Goal: Ask a question: Seek information or help from site administrators or community

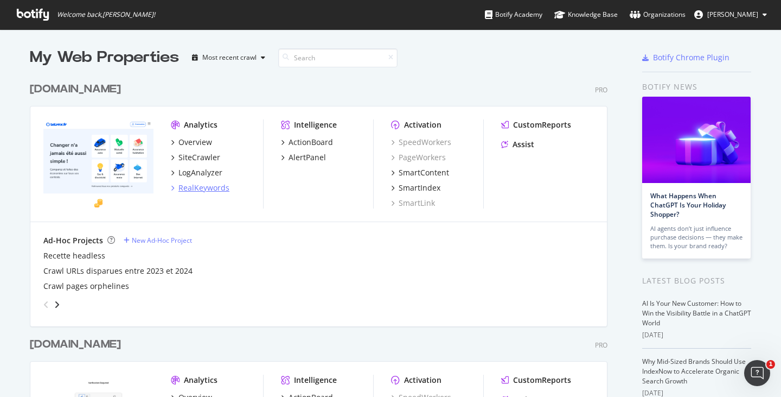
click at [192, 182] on div "RealKeywords" at bounding box center [203, 187] width 51 height 11
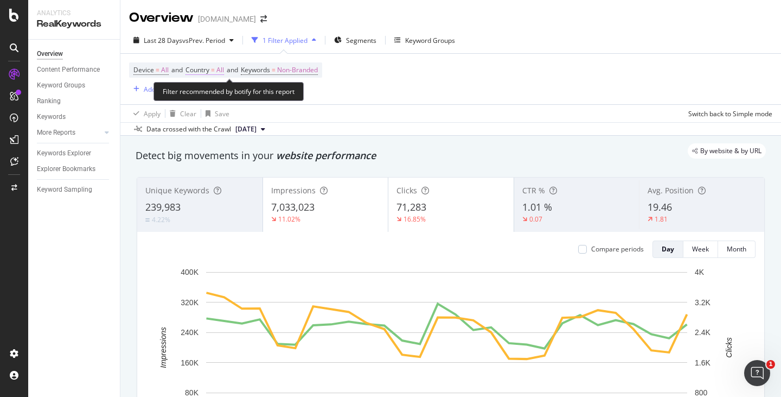
click at [207, 69] on span "Country" at bounding box center [198, 69] width 24 height 9
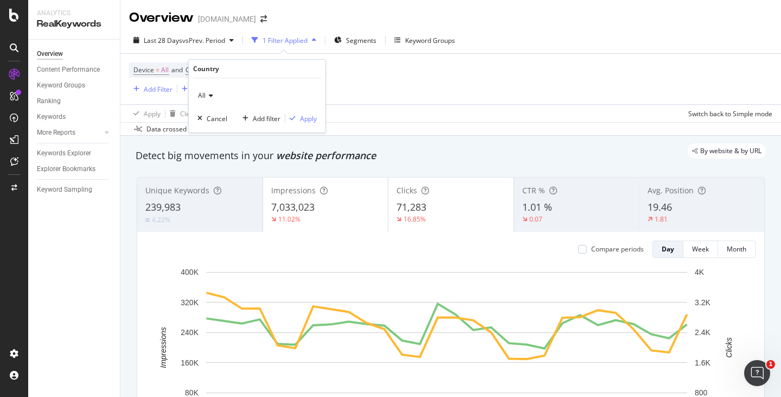
click at [209, 98] on icon at bounding box center [210, 95] width 8 height 7
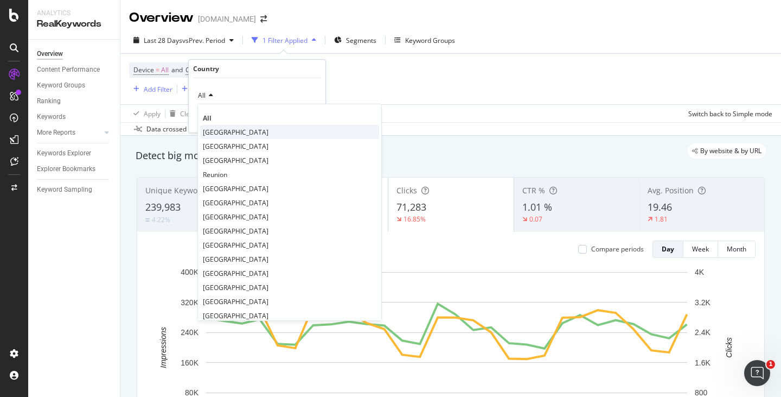
click at [211, 135] on span "[GEOGRAPHIC_DATA]" at bounding box center [236, 131] width 66 height 9
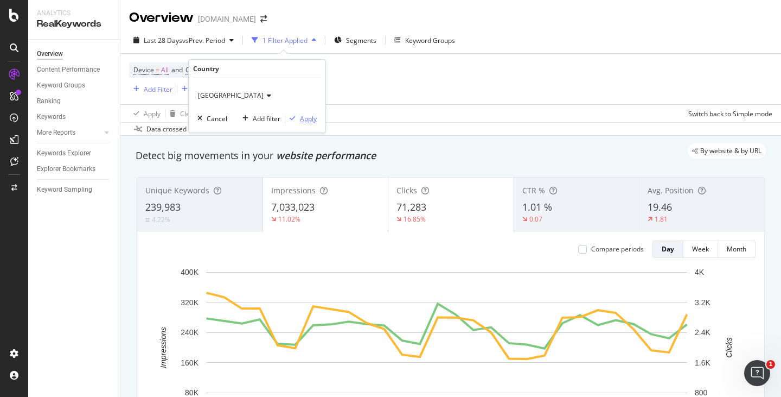
click at [303, 119] on div "Apply" at bounding box center [308, 118] width 17 height 9
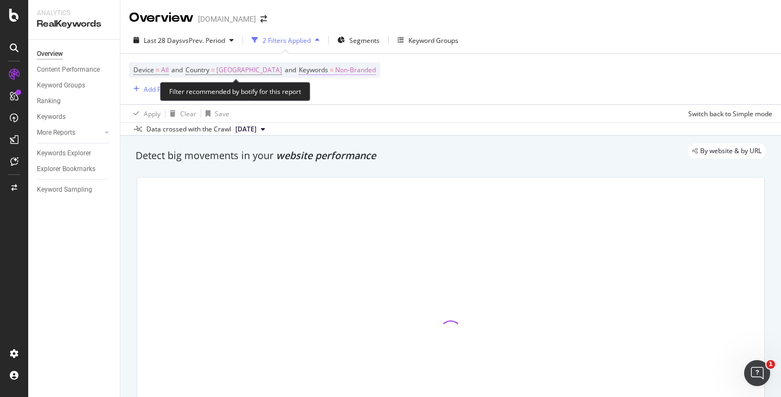
click at [299, 71] on span "Keywords" at bounding box center [313, 69] width 29 height 9
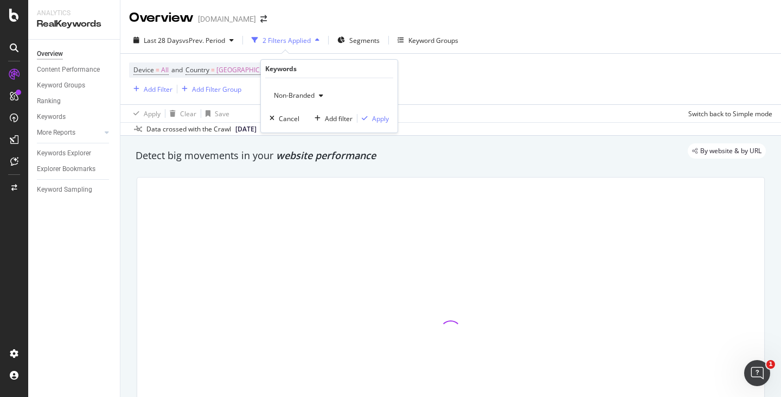
click at [288, 95] on span "Non-Branded" at bounding box center [292, 95] width 45 height 9
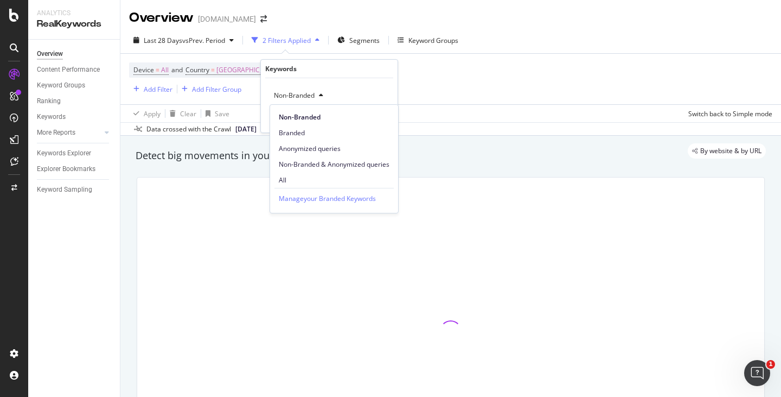
click at [284, 176] on span "All" at bounding box center [334, 180] width 111 height 10
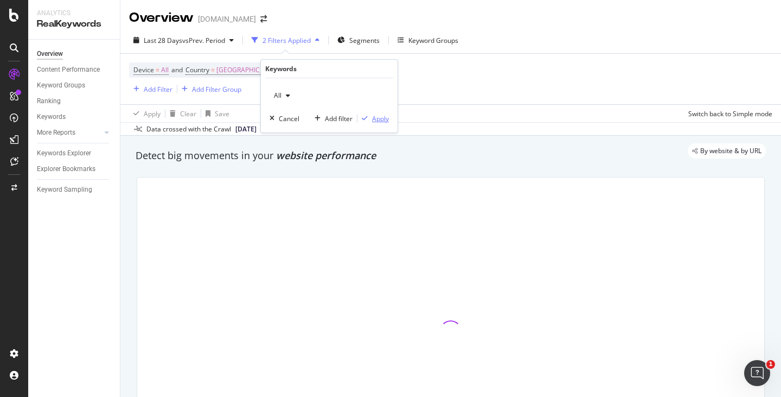
click at [385, 118] on div "Apply" at bounding box center [380, 118] width 17 height 9
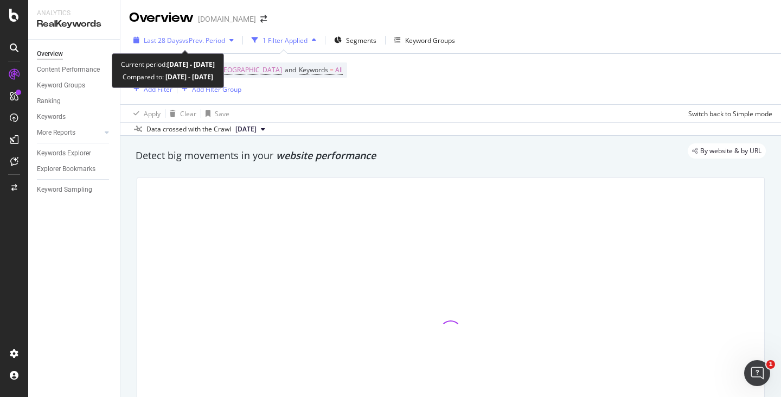
click at [155, 36] on span "Last 28 Days" at bounding box center [163, 40] width 39 height 9
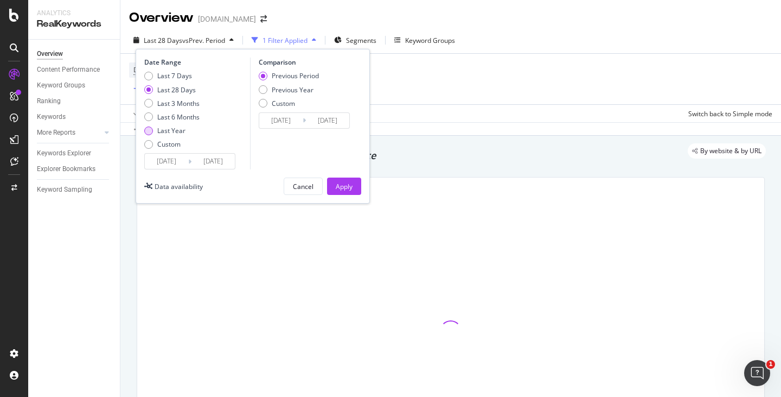
click at [183, 129] on div "Last Year" at bounding box center [171, 130] width 28 height 9
type input "2024/08/26"
type input "2023/08/27"
type input "2024/08/25"
click at [355, 188] on button "Apply" at bounding box center [344, 185] width 34 height 17
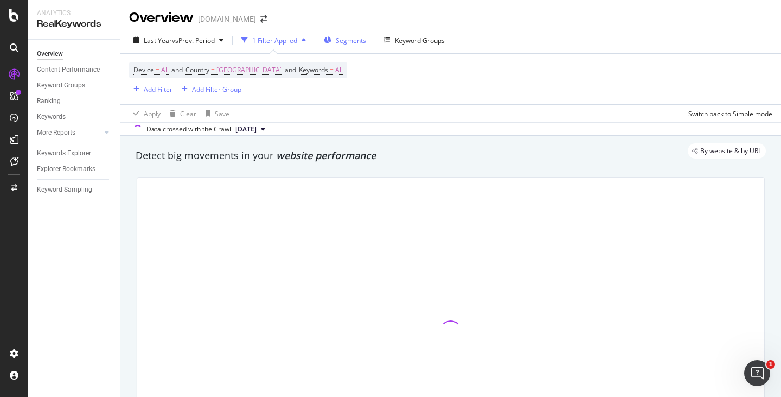
click at [329, 33] on div "Segments" at bounding box center [345, 40] width 42 height 16
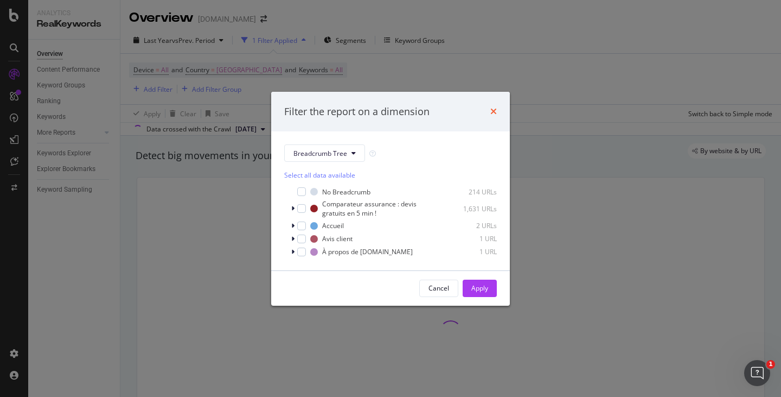
click at [494, 108] on icon "times" at bounding box center [493, 111] width 7 height 9
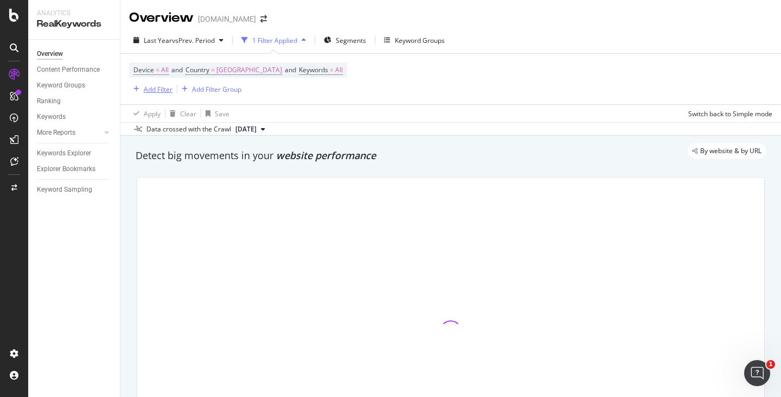
click at [148, 89] on div "Add Filter" at bounding box center [158, 89] width 29 height 9
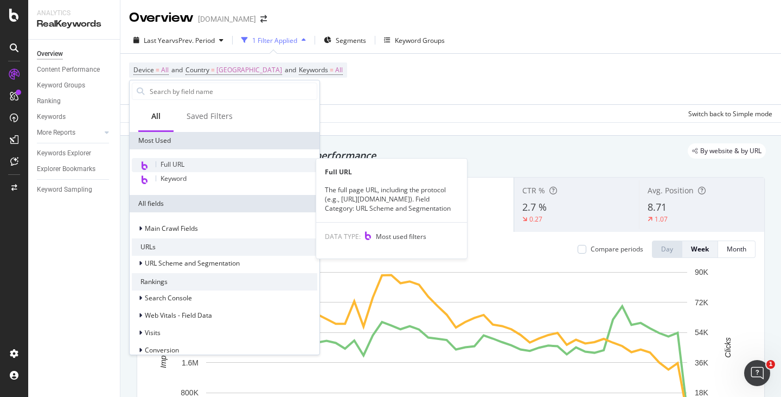
click at [182, 165] on span "Full URL" at bounding box center [173, 163] width 24 height 9
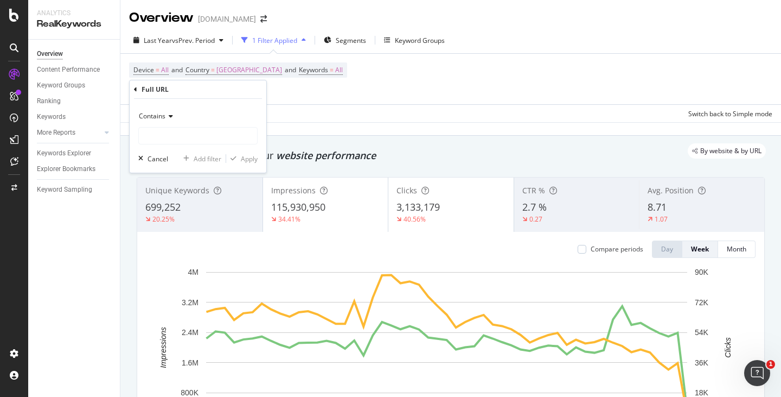
click at [166, 112] on div "Contains" at bounding box center [197, 115] width 119 height 17
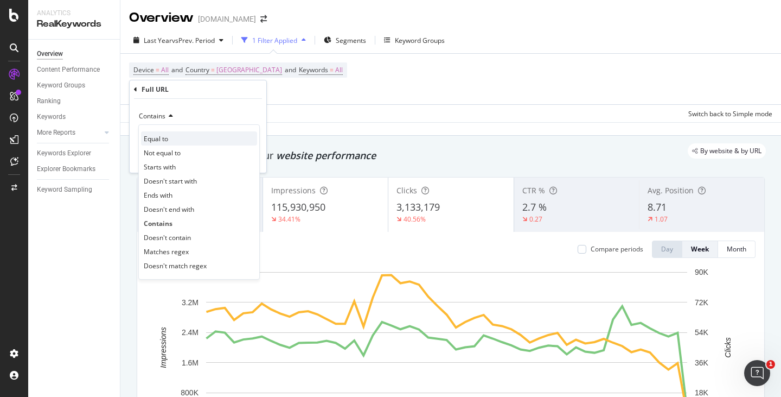
click at [172, 141] on div "Equal to" at bounding box center [199, 138] width 116 height 14
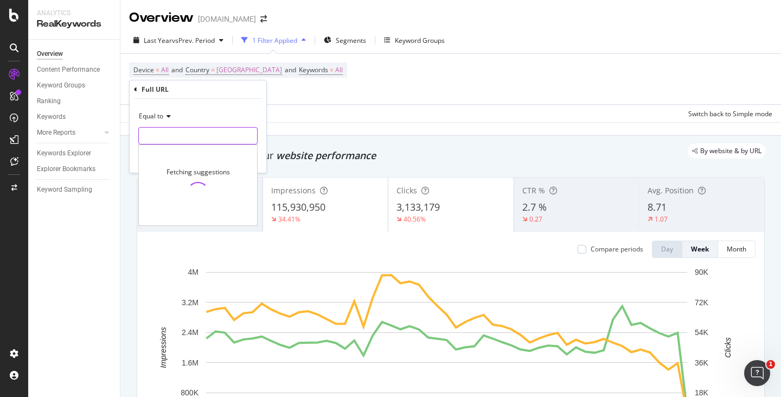
click at [173, 131] on input "text" at bounding box center [198, 135] width 118 height 17
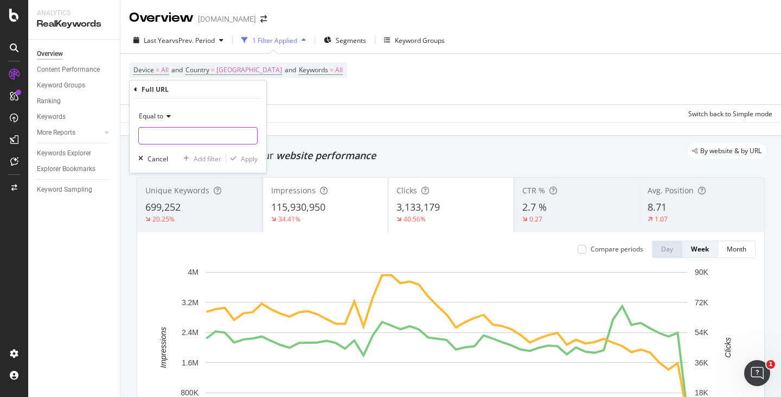
paste input "[URL][DOMAIN_NAME]"
type input "[URL][DOMAIN_NAME]"
click at [235, 158] on icon "button" at bounding box center [234, 158] width 6 height 7
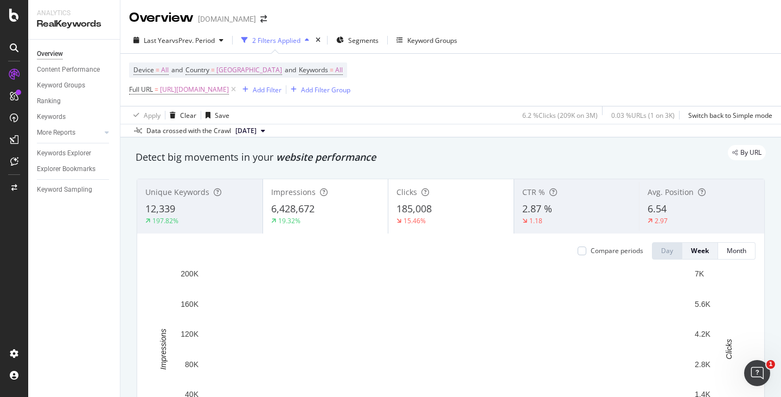
scroll to position [54, 0]
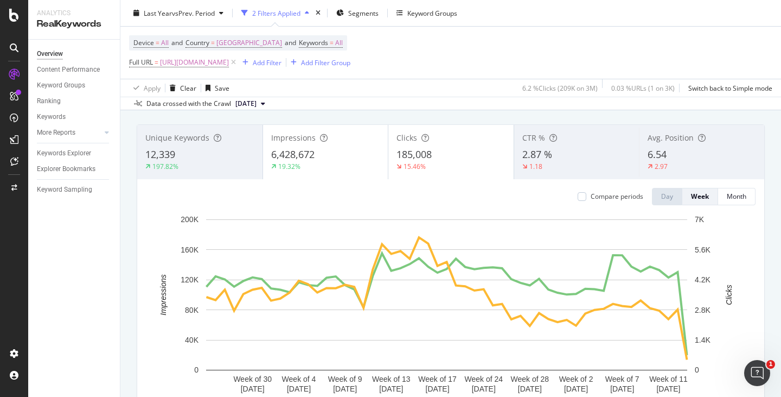
click at [224, 167] on div "197.82%" at bounding box center [199, 167] width 109 height 10
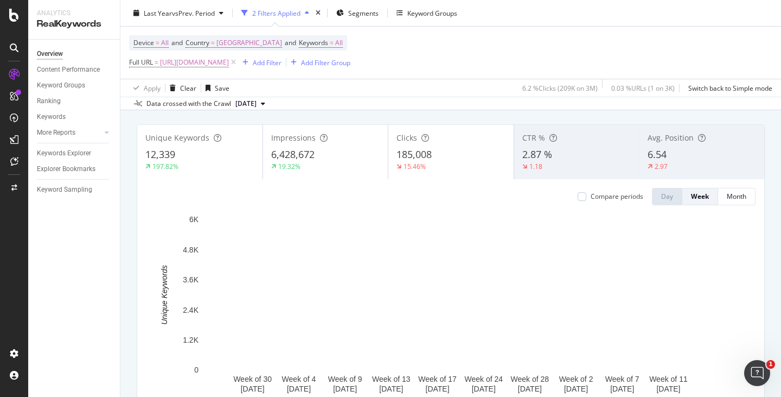
click at [312, 156] on span "6,428,672" at bounding box center [292, 154] width 43 height 13
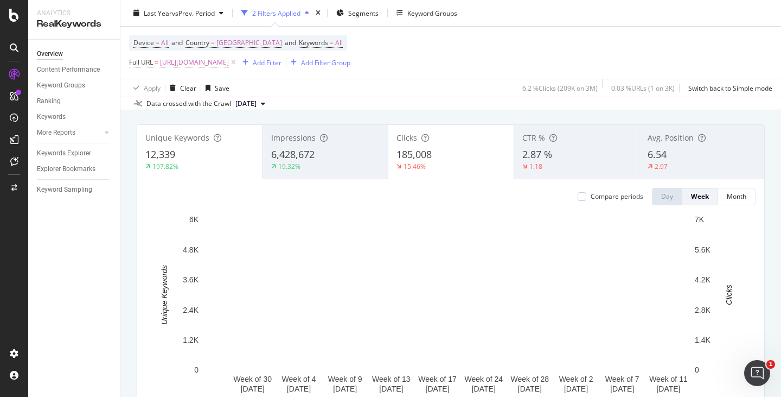
click at [411, 157] on span "185,008" at bounding box center [414, 154] width 35 height 13
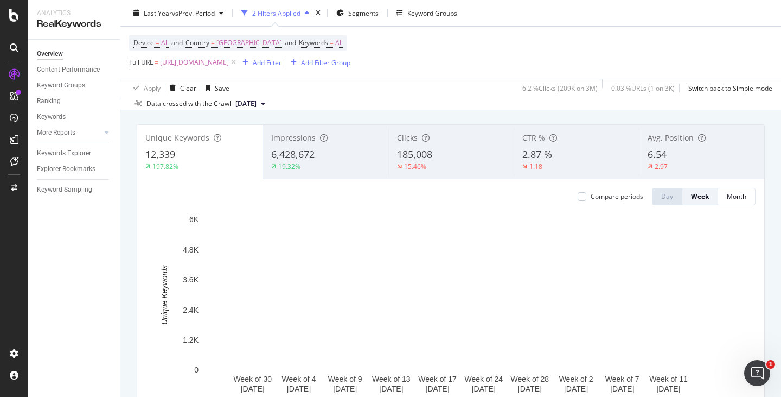
click at [677, 145] on div "Avg. Position 6.54 2.97" at bounding box center [701, 151] width 125 height 49
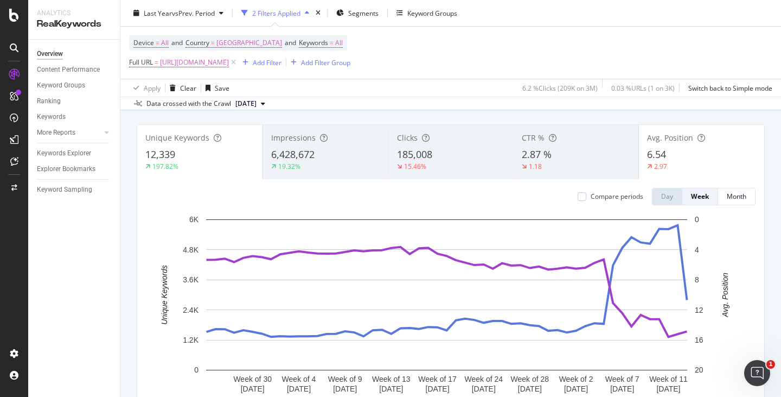
click at [539, 151] on span "2.87 %" at bounding box center [537, 154] width 30 height 13
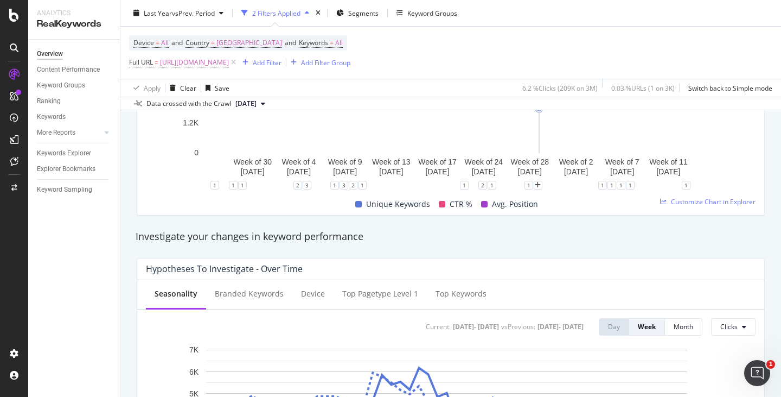
scroll to position [326, 0]
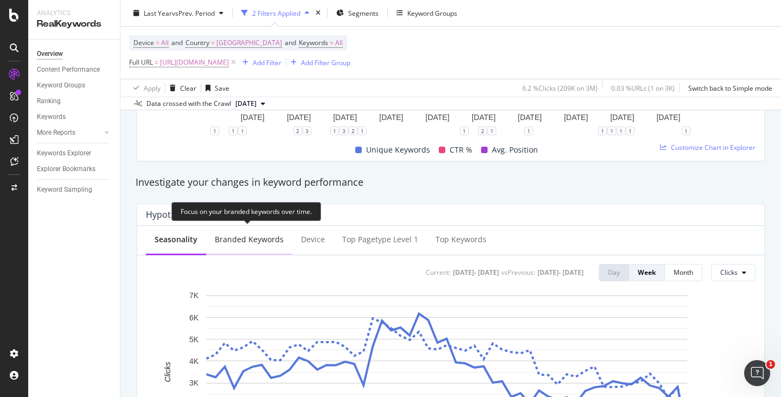
click at [254, 241] on div "Branded Keywords" at bounding box center [249, 239] width 69 height 11
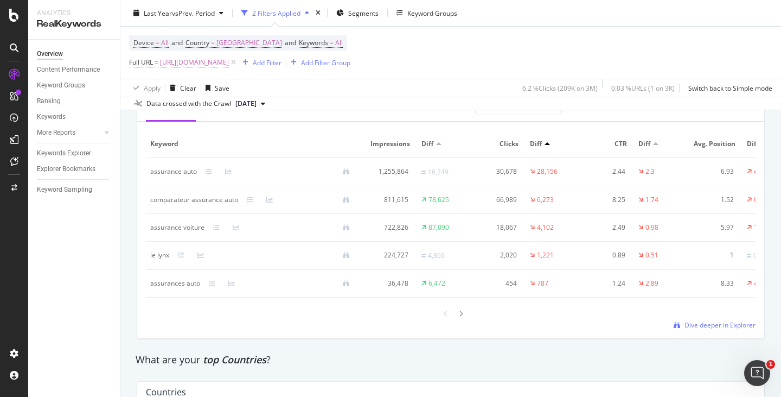
scroll to position [1356, 0]
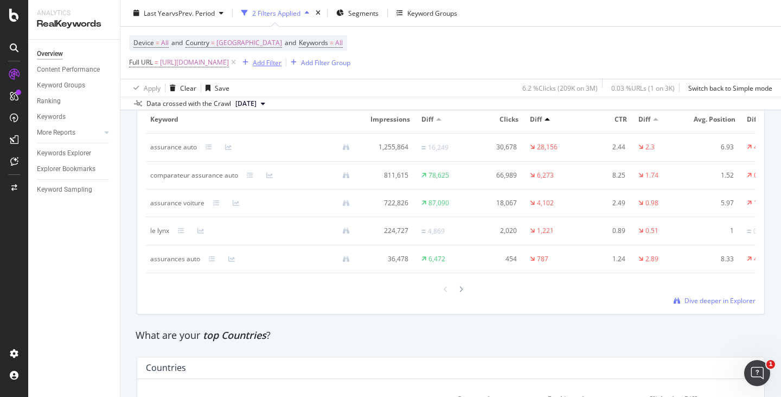
click at [282, 62] on div "Add Filter" at bounding box center [267, 62] width 29 height 9
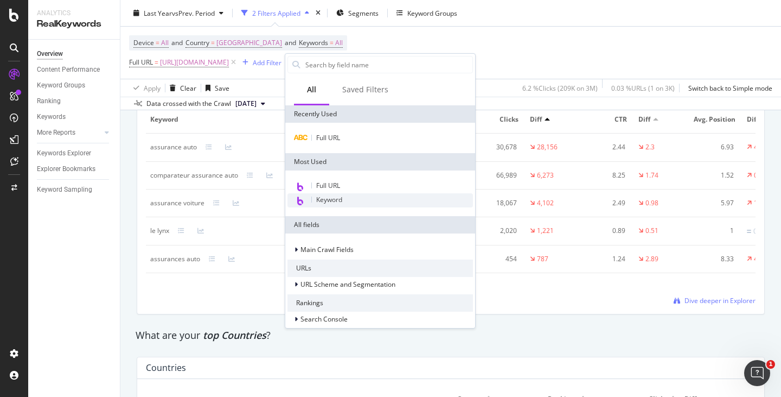
click at [348, 197] on div "Keyword" at bounding box center [381, 200] width 186 height 14
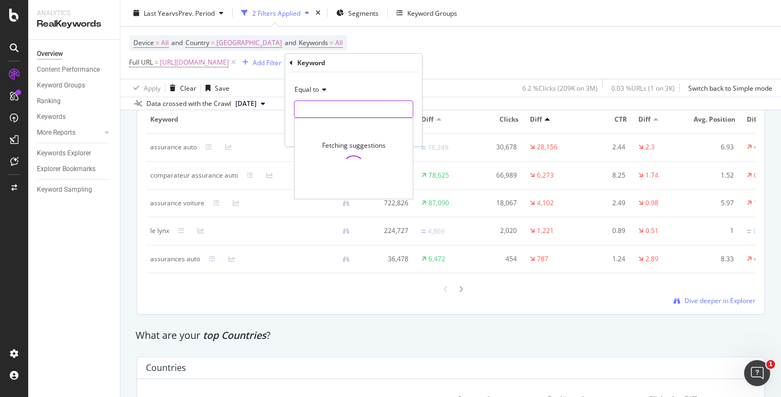
click at [332, 103] on input "text" at bounding box center [354, 108] width 118 height 17
type input "assurance auto"
click at [380, 83] on div "Equal to" at bounding box center [353, 89] width 119 height 17
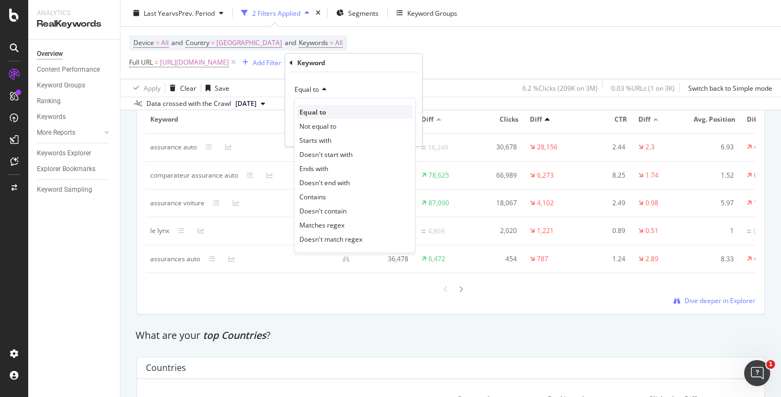
click at [311, 109] on span "Equal to" at bounding box center [312, 111] width 27 height 9
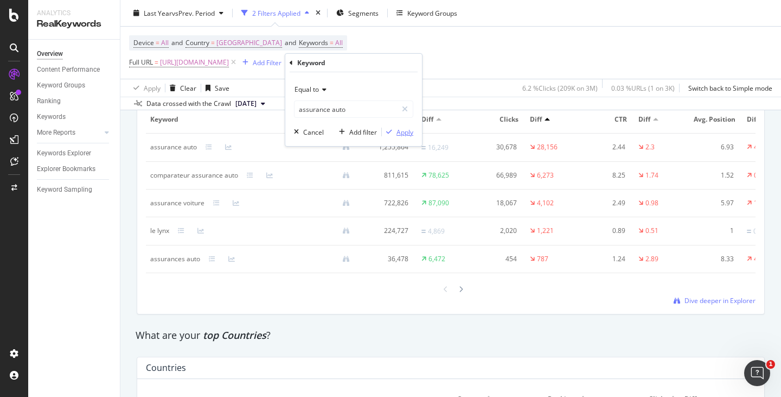
click at [403, 133] on div "Apply" at bounding box center [405, 131] width 17 height 9
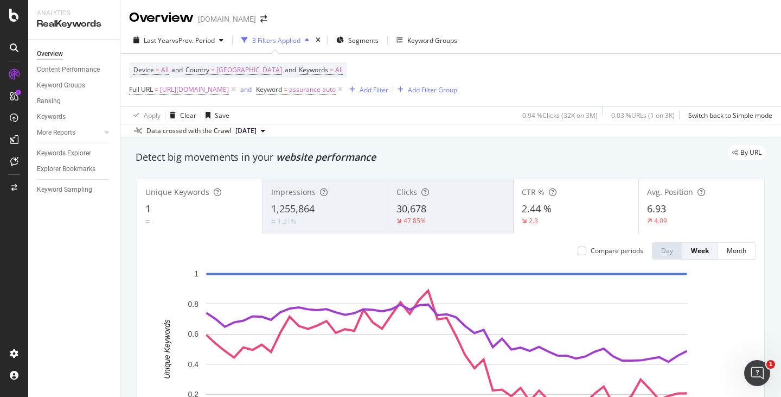
click at [422, 202] on span "30,678" at bounding box center [412, 208] width 30 height 13
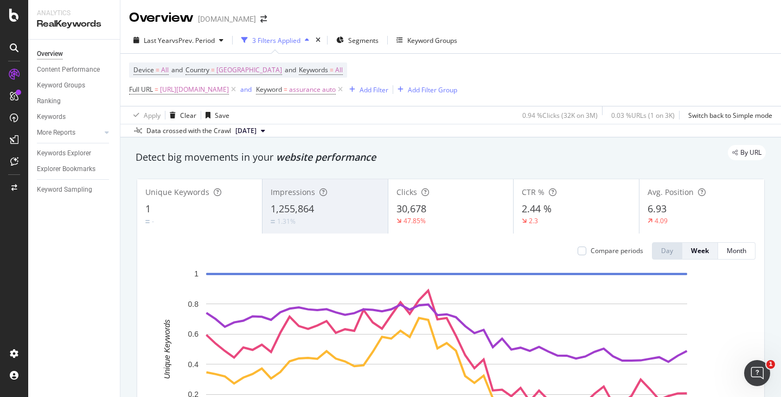
click at [327, 212] on div "1,255,864" at bounding box center [325, 209] width 109 height 14
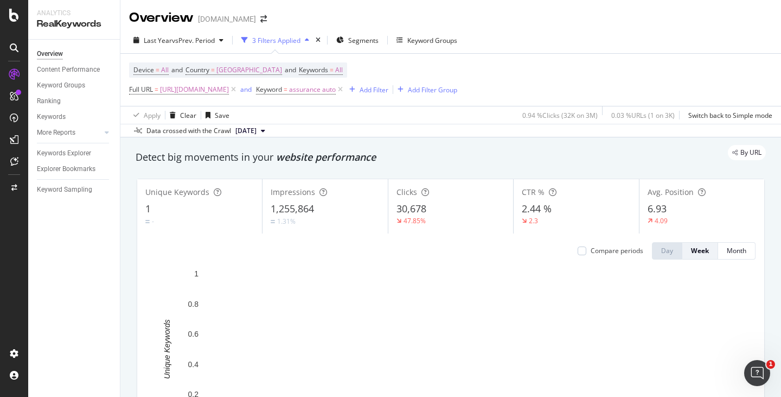
scroll to position [54, 0]
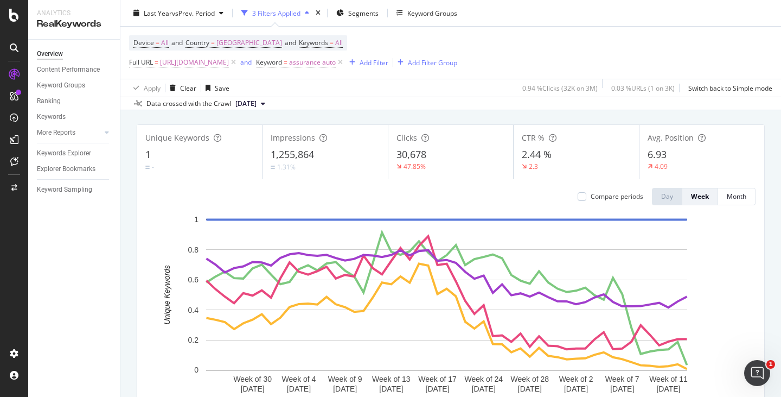
click at [201, 166] on div "-" at bounding box center [199, 167] width 109 height 10
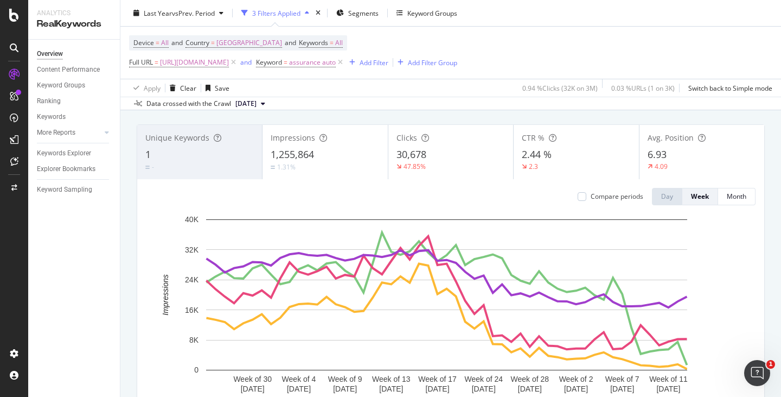
click at [197, 186] on div "Compare periods Day Week Month Week of 30 Sep. 2024 Week of 4 Nov. 2024 Week of…" at bounding box center [450, 305] width 627 height 253
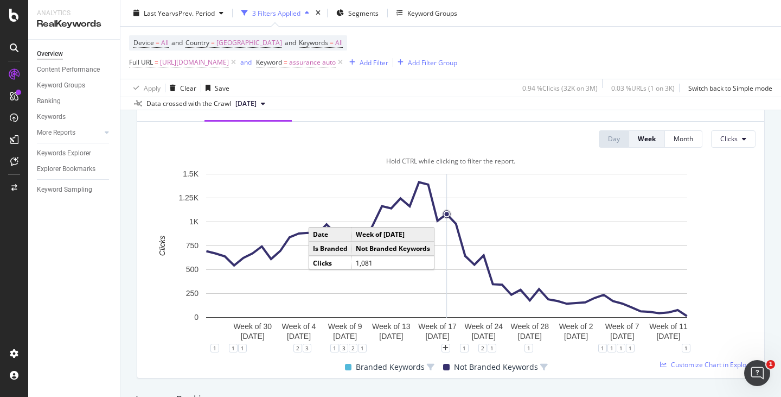
scroll to position [405, 0]
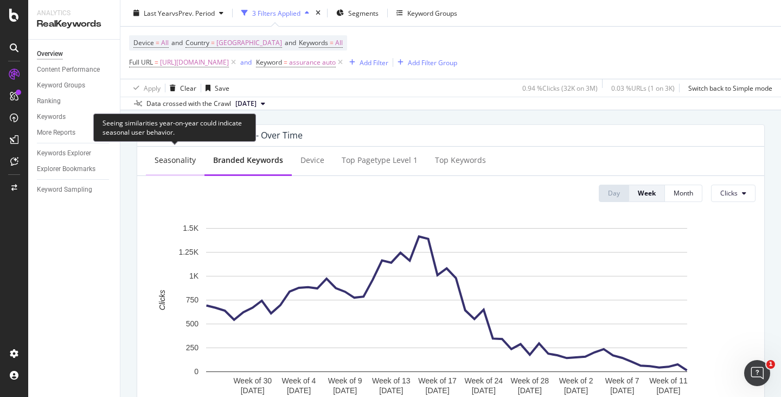
click at [166, 161] on div "Seasonality" at bounding box center [175, 160] width 41 height 11
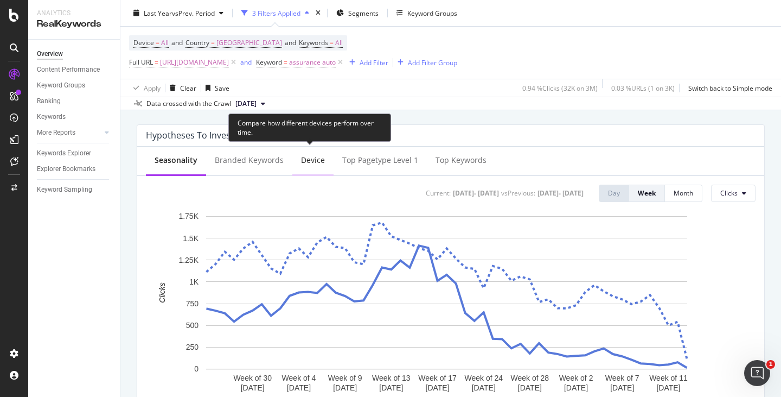
click at [302, 162] on div "Device" at bounding box center [313, 160] width 24 height 11
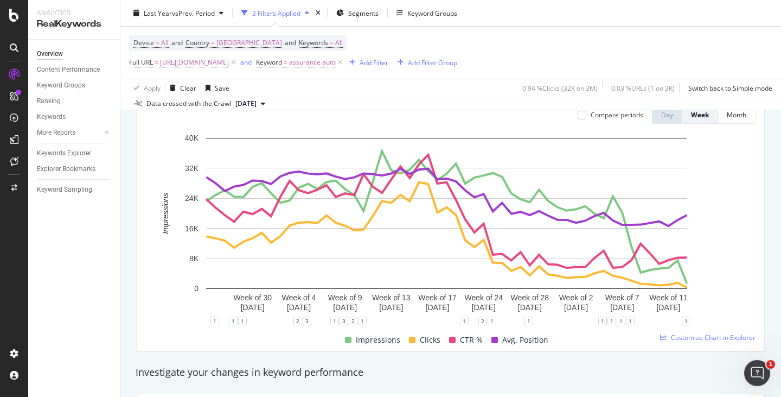
scroll to position [133, 0]
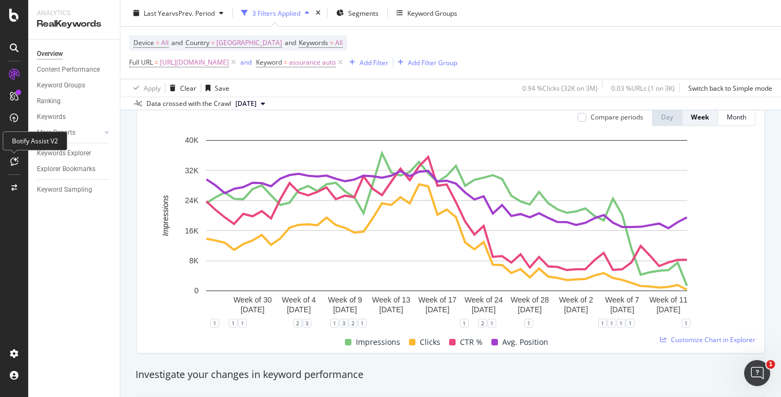
click at [11, 162] on icon at bounding box center [14, 161] width 8 height 9
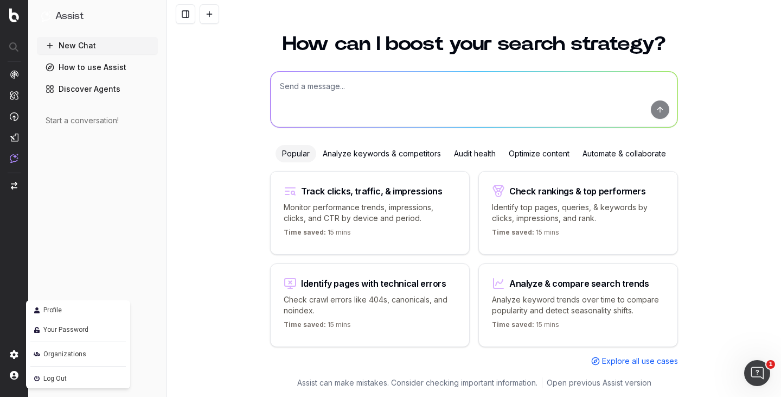
click at [42, 310] on img at bounding box center [36, 309] width 13 height 13
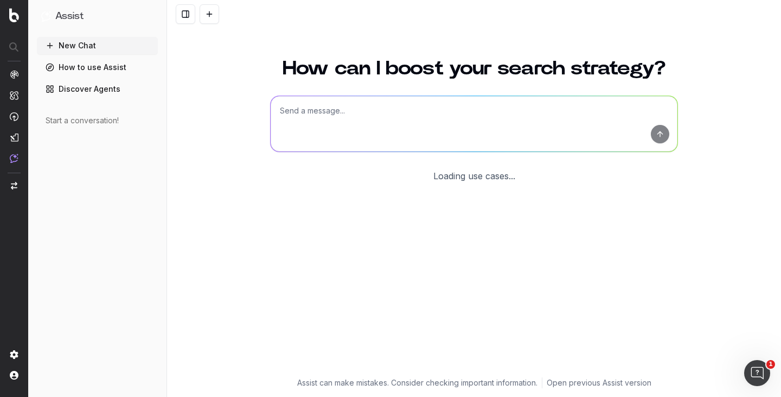
scroll to position [24, 0]
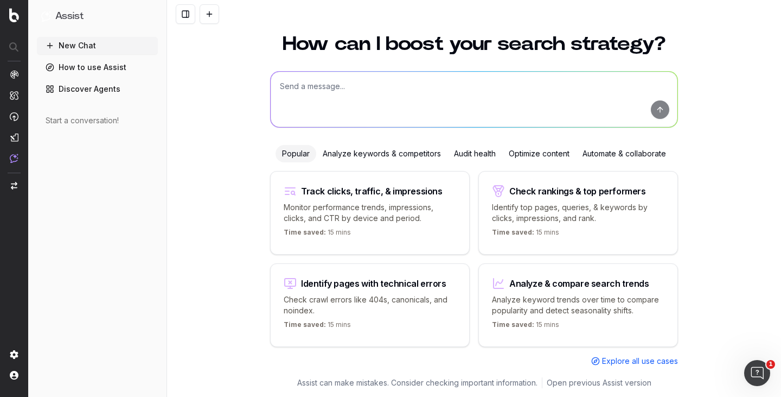
click at [309, 90] on textarea at bounding box center [474, 99] width 407 height 55
paste textarea "[URL][DOMAIN_NAME]"
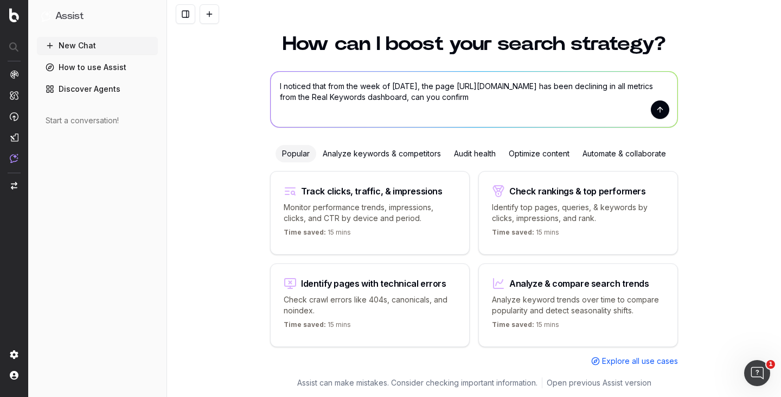
type textarea "I noticed that from the week of 10 Feb 2025, the page https://www.lelynx.fr/ass…"
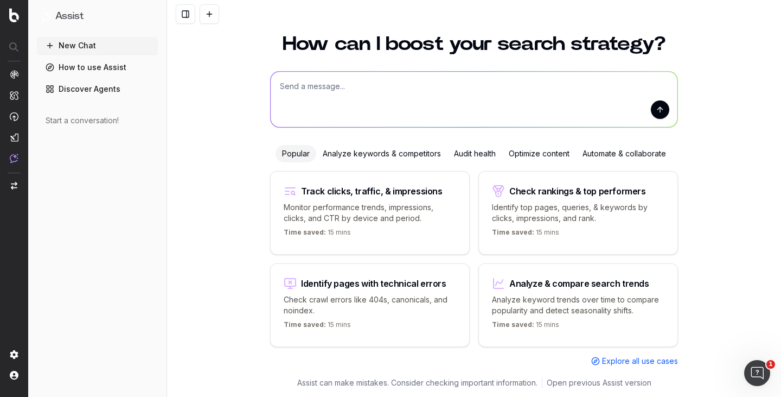
scroll to position [0, 0]
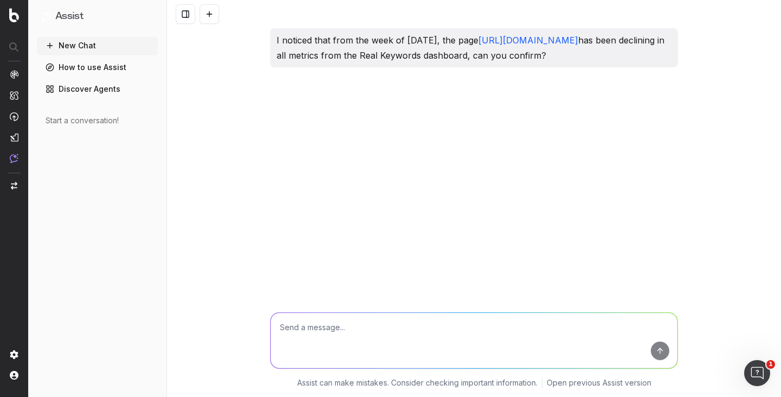
click at [548, 58] on p "I noticed that from the week of 10 Feb 2025, the page https://www.lelynx.fr/ass…" at bounding box center [474, 48] width 395 height 30
drag, startPoint x: 618, startPoint y: 53, endPoint x: 328, endPoint y: 59, distance: 290.3
click at [336, 59] on p "I noticed that from the week of 10 Feb 2025, the page https://www.lelynx.fr/ass…" at bounding box center [474, 48] width 395 height 30
drag, startPoint x: 273, startPoint y: 38, endPoint x: 617, endPoint y: 68, distance: 345.8
click at [617, 68] on div "I noticed that from the week of 10 Feb 2025, the page https://www.lelynx.fr/ass…" at bounding box center [474, 56] width 417 height 56
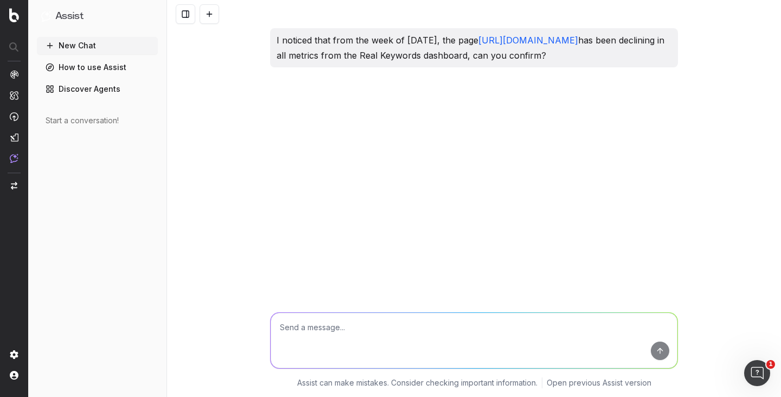
copy p "I noticed that from the week of 10 Feb 2025, the page https://www.lelynx.fr/ass…"
click at [384, 331] on textarea at bounding box center [474, 339] width 407 height 55
paste textarea "I noticed that from the week of 10 Feb 2025, the page https://www.lelynx.fr/ass…"
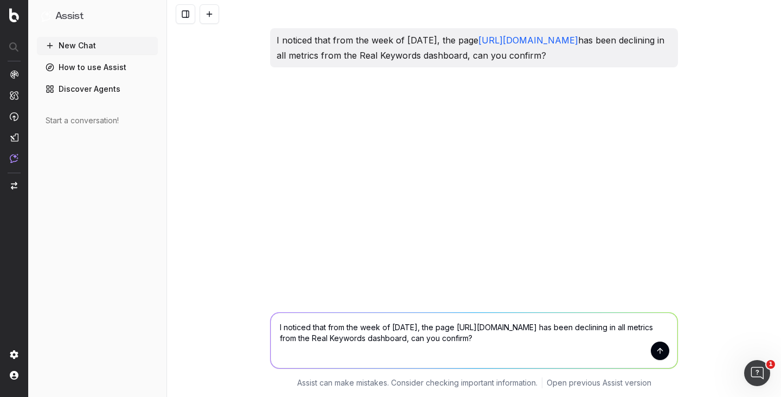
type textarea "I noticed that from the week of 10 Feb 2025, the page https://www.lelynx.fr/ass…"
click at [660, 351] on button "submit" at bounding box center [660, 350] width 18 height 18
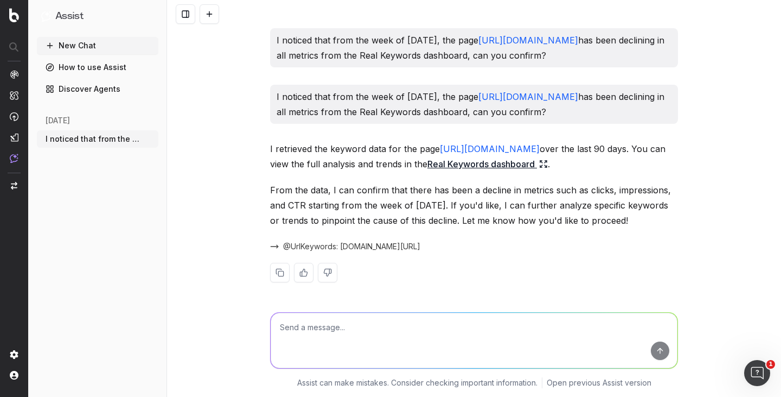
scroll to position [1, 0]
drag, startPoint x: 356, startPoint y: 215, endPoint x: 494, endPoint y: 215, distance: 137.3
click at [494, 215] on p "From the data, I can confirm that there has been a decline in metrics such as c…" at bounding box center [474, 205] width 408 height 46
click at [456, 316] on textarea at bounding box center [474, 339] width 407 height 55
paste textarea "pinpoint the cause of this decline"
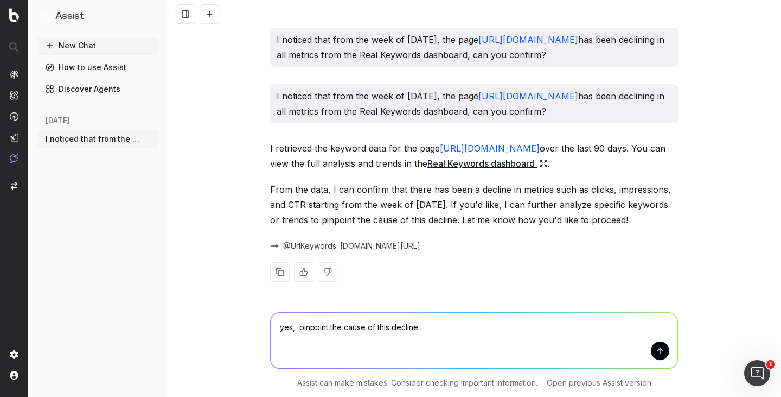
click at [292, 329] on textarea "yes, pinpoint the cause of this decline" at bounding box center [474, 339] width 407 height 55
type textarea "yes, help me pinpoint the cause of this decline"
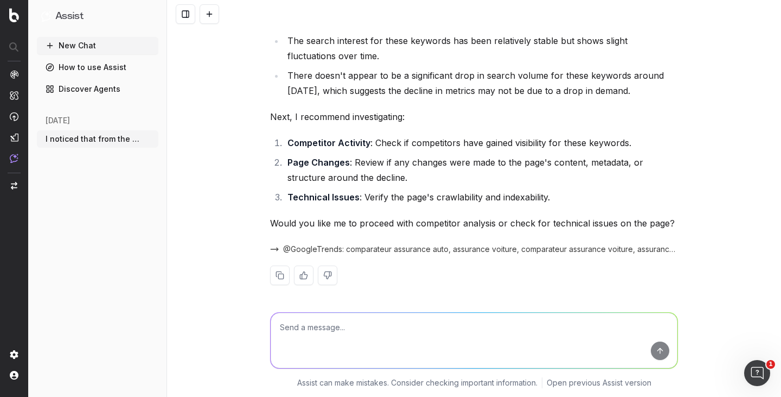
scroll to position [634, 0]
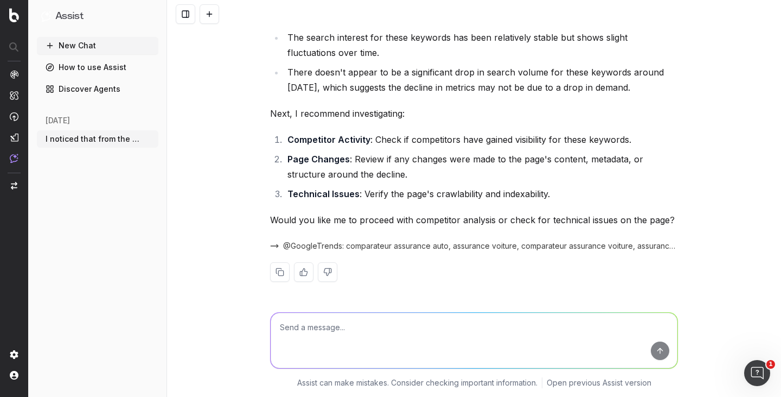
click at [592, 320] on textarea at bounding box center [474, 339] width 407 height 55
type textarea "yes, both"
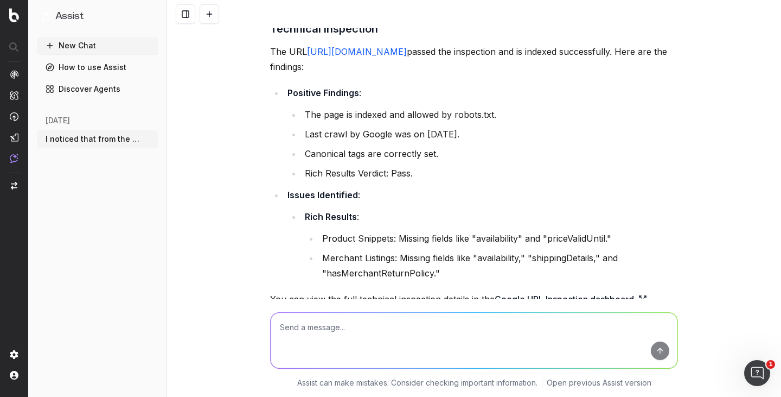
scroll to position [921, 0]
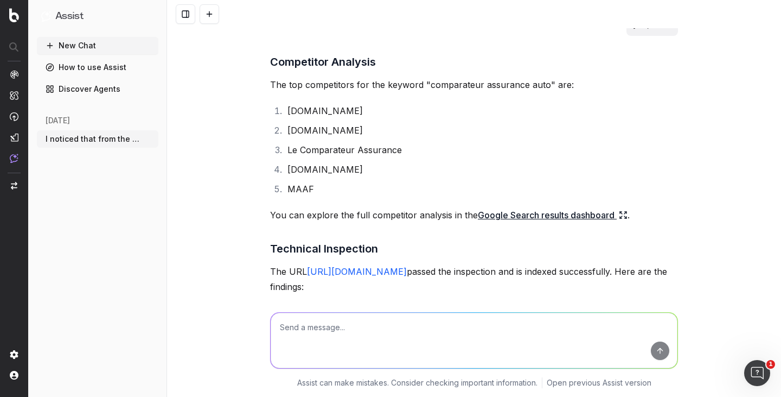
click at [490, 215] on link "Google Search results dashboard" at bounding box center [553, 214] width 150 height 15
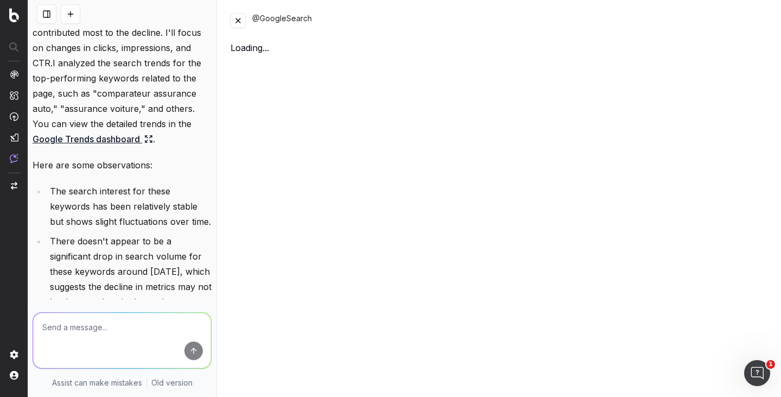
scroll to position [1635, 0]
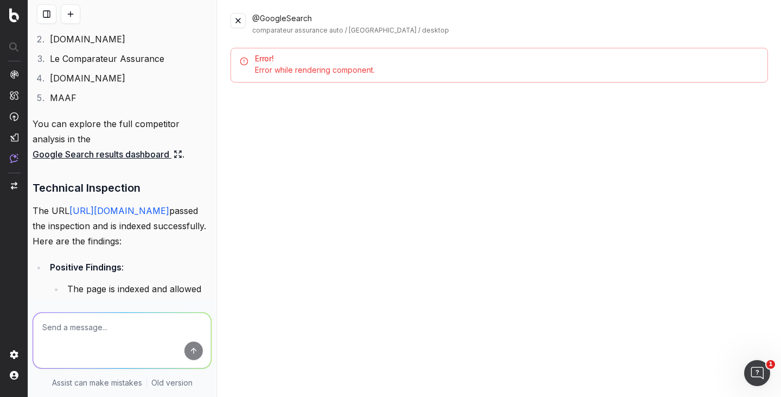
click at [239, 20] on button at bounding box center [238, 20] width 15 height 15
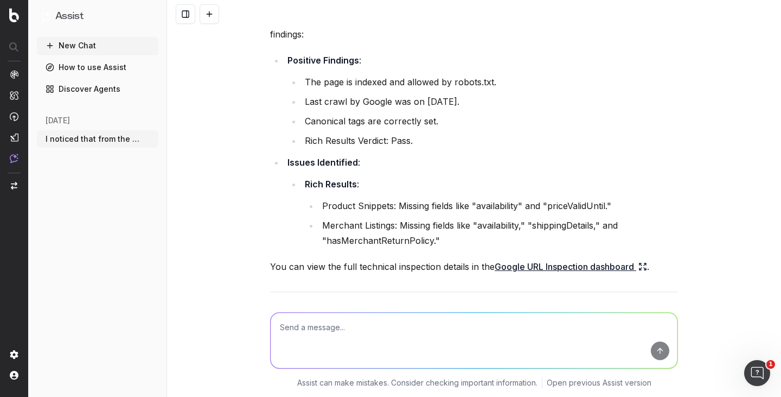
scroll to position [1192, 0]
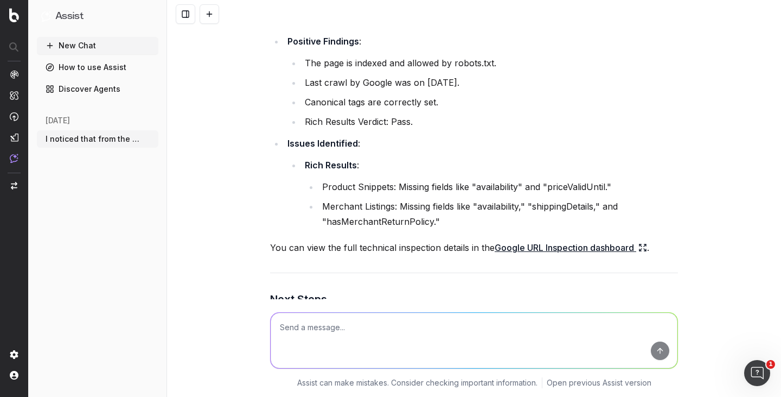
click at [600, 240] on link "Google URL Inspection dashboard" at bounding box center [571, 247] width 152 height 15
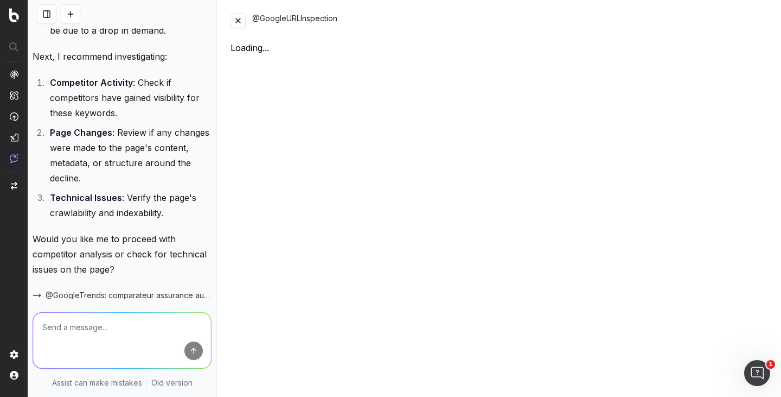
scroll to position [1952, 0]
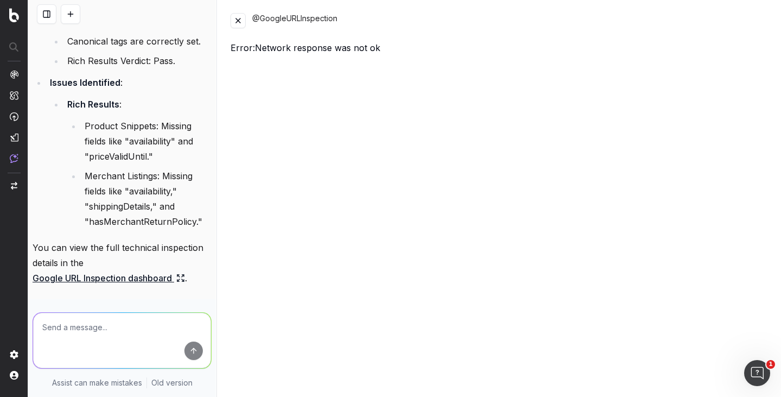
click at [237, 18] on button at bounding box center [238, 20] width 15 height 15
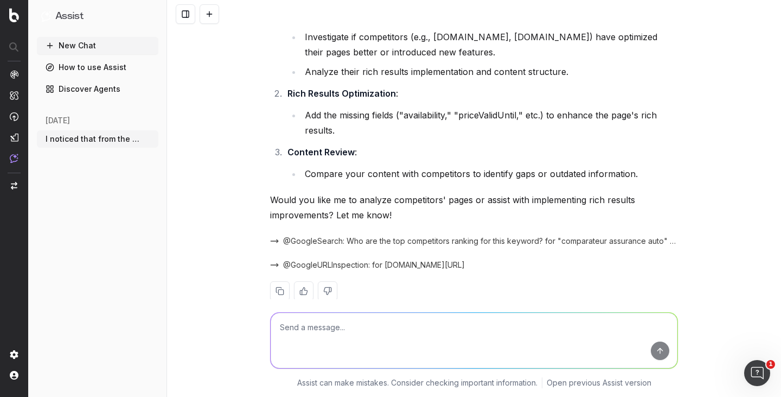
scroll to position [1518, 0]
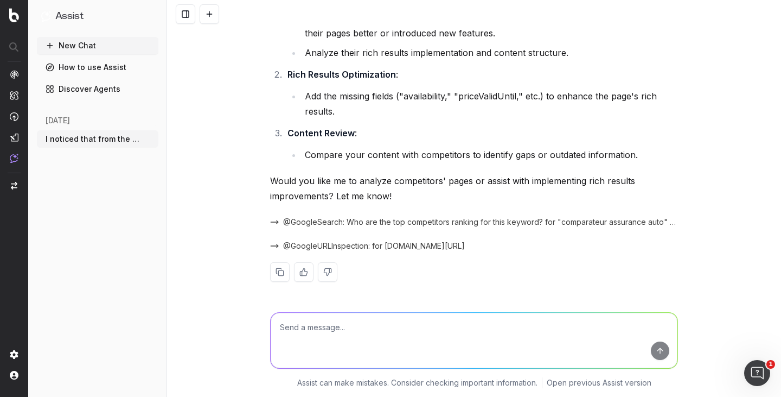
click at [562, 327] on textarea at bounding box center [474, 339] width 407 height 55
drag, startPoint x: 355, startPoint y: 180, endPoint x: 468, endPoint y: 186, distance: 112.4
click at [468, 186] on p "Would you like me to analyze competitors' pages or assist with implementing ric…" at bounding box center [474, 188] width 408 height 30
copy p "analyze competitors' pages"
click at [449, 322] on textarea at bounding box center [474, 339] width 407 height 55
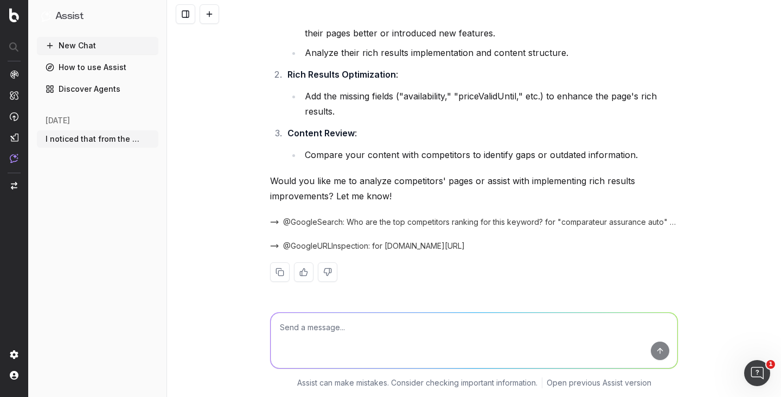
paste textarea "analyze competitors' pages"
click at [437, 337] on textarea "analyze competitors' pages" at bounding box center [474, 339] width 407 height 55
paste textarea "https://www.maaf.fr/fr/assurance-auto https://www.lesfurets.com/assurance-auto …"
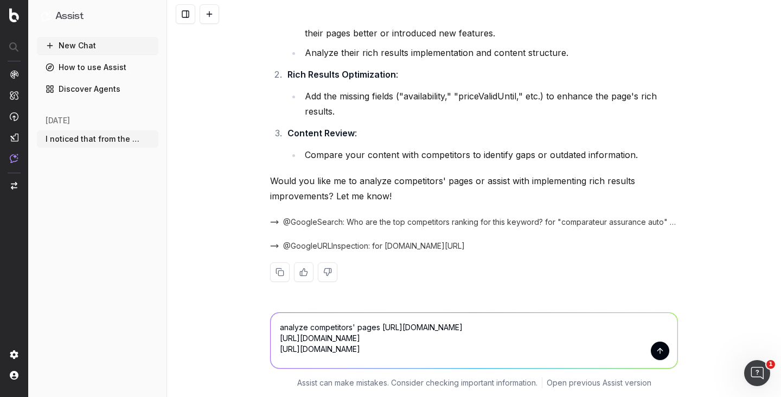
scroll to position [1524, 0]
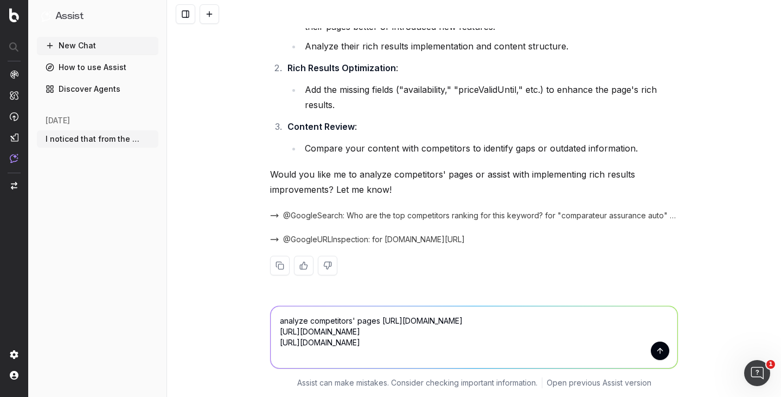
type textarea "analyze competitors' pages https://www.maaf.fr/fr/assurance-auto https://www.le…"
click at [657, 356] on button "submit" at bounding box center [660, 350] width 18 height 18
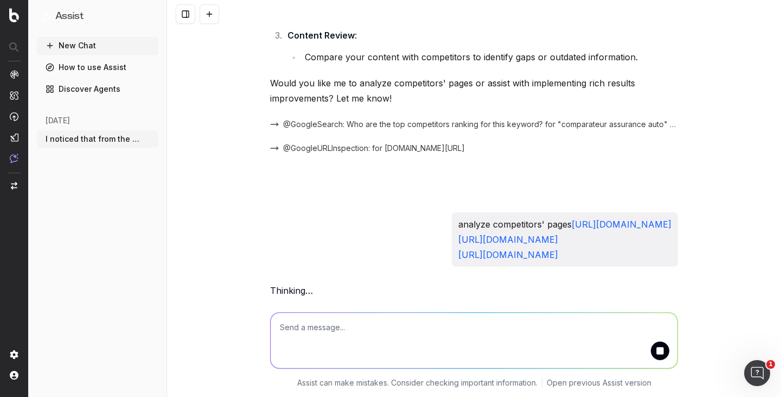
scroll to position [1605, 0]
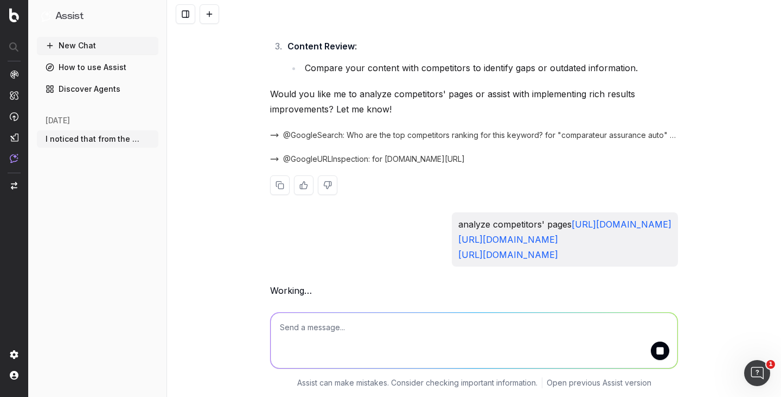
click at [552, 137] on span "@GoogleSearch: Who are the top competitors ranking for this keyword? for "compa…" at bounding box center [480, 135] width 395 height 11
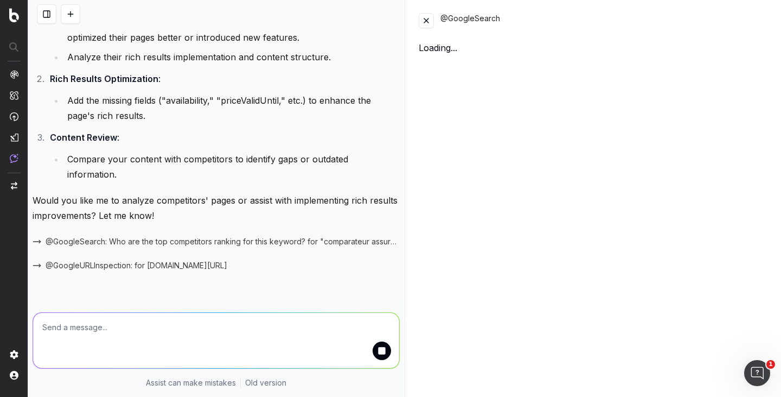
scroll to position [1772, 0]
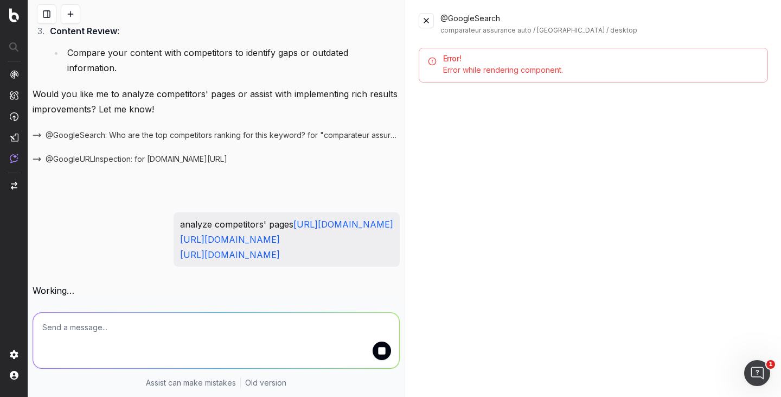
click at [426, 16] on button at bounding box center [426, 20] width 15 height 15
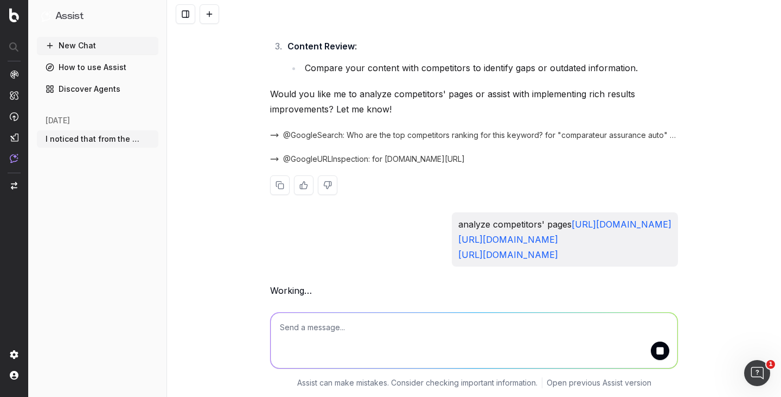
click at [441, 162] on span "@GoogleURLInspection: for www.lelynx.fr/assurance-auto/" at bounding box center [374, 159] width 182 height 11
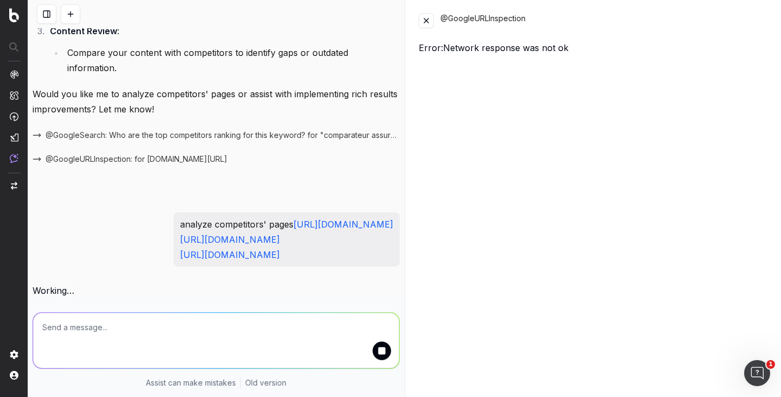
click at [431, 17] on button at bounding box center [426, 20] width 15 height 15
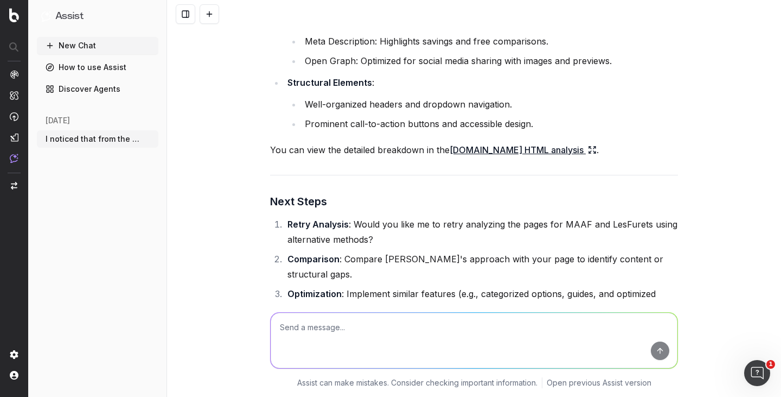
scroll to position [2209, 0]
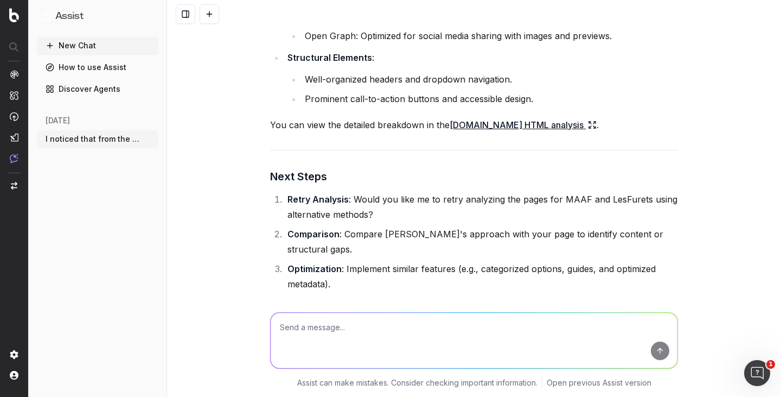
click at [558, 132] on link "Assurland.com HTML analysis" at bounding box center [523, 124] width 147 height 15
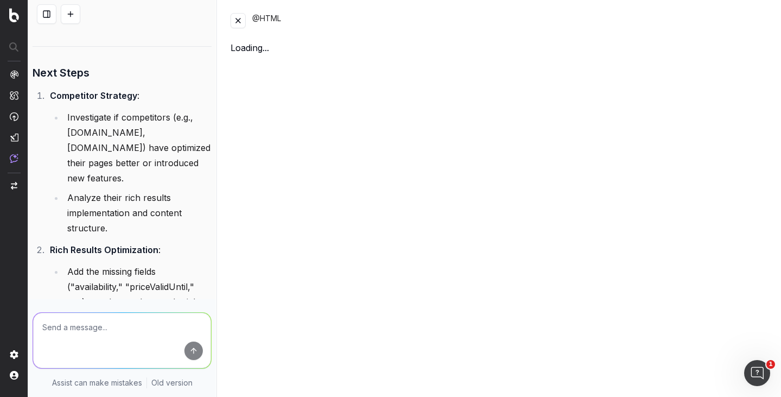
scroll to position [3577, 0]
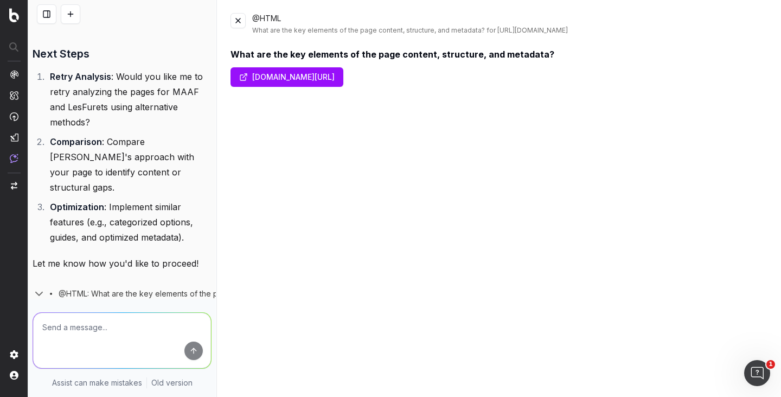
click at [236, 23] on button at bounding box center [238, 20] width 15 height 15
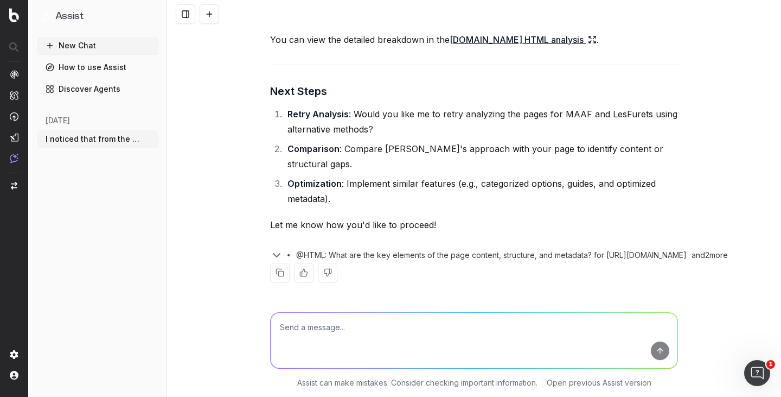
scroll to position [2317, 0]
click at [371, 312] on textarea at bounding box center [474, 339] width 407 height 55
type textarea "do number 2"
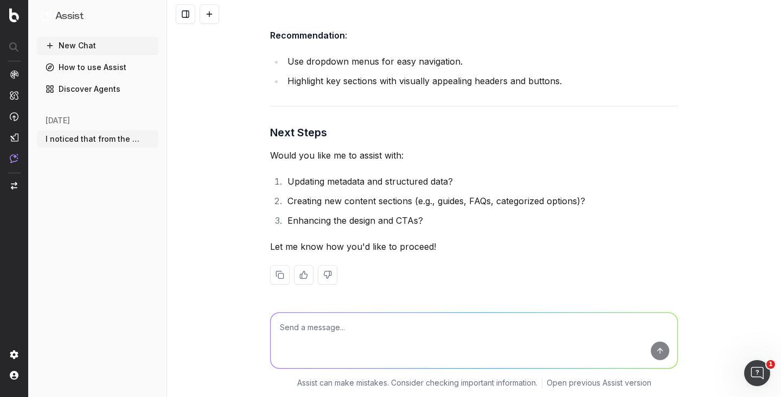
scroll to position [3796, 0]
